Goal: Find specific page/section: Find specific page/section

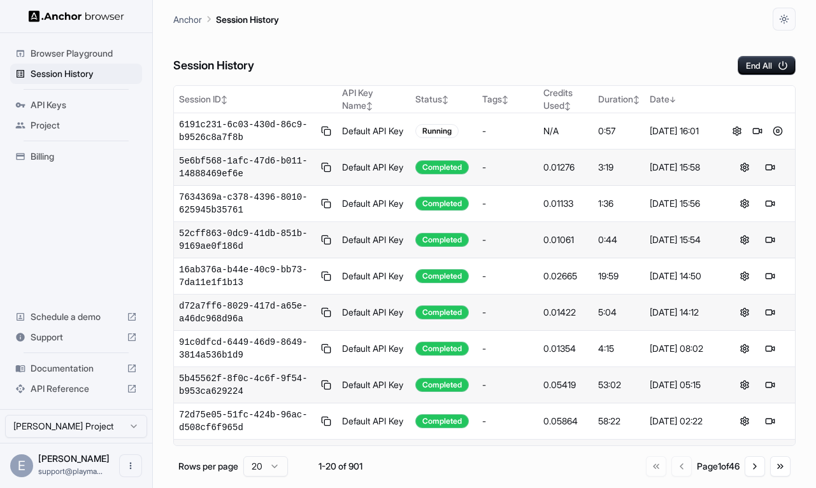
click at [526, 74] on div "Session History End All" at bounding box center [484, 53] width 622 height 45
click at [254, 129] on span "6191c231-6c03-430d-86c9-b9526c8a7f8b" at bounding box center [247, 130] width 137 height 25
click at [754, 129] on button at bounding box center [757, 131] width 15 height 15
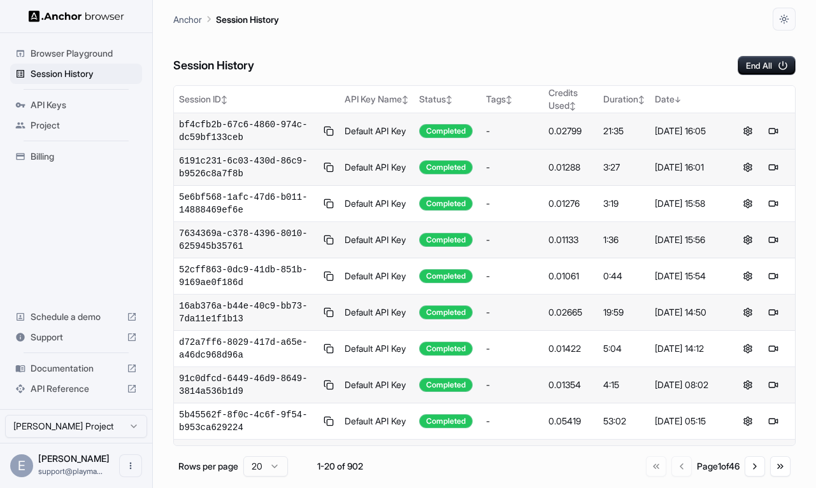
click at [629, 43] on div "Session History End All" at bounding box center [484, 53] width 622 height 45
